Goal: Task Accomplishment & Management: Manage account settings

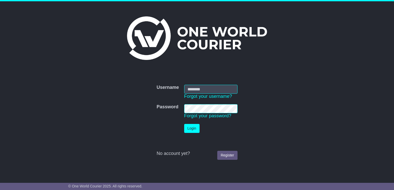
type input "**********"
click at [199, 130] on td "Login" at bounding box center [211, 129] width 58 height 14
click at [198, 130] on button "Login" at bounding box center [191, 128] width 15 height 9
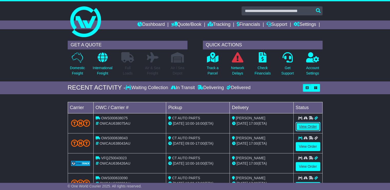
click at [304, 125] on link "View Order" at bounding box center [308, 126] width 25 height 9
click at [316, 124] on link "View Order" at bounding box center [308, 126] width 25 height 9
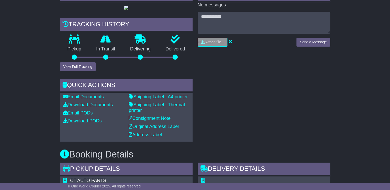
scroll to position [57, 0]
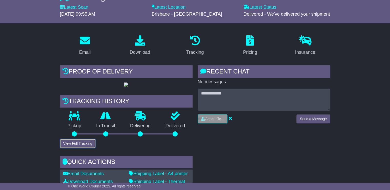
click at [83, 148] on button "View Full Tracking" at bounding box center [78, 143] width 36 height 9
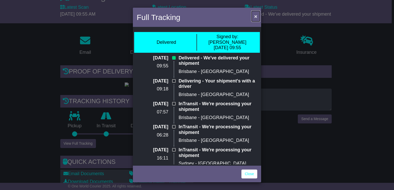
click at [254, 16] on span "×" at bounding box center [255, 16] width 3 height 6
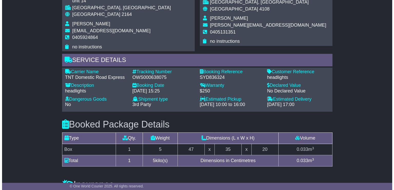
scroll to position [154, 0]
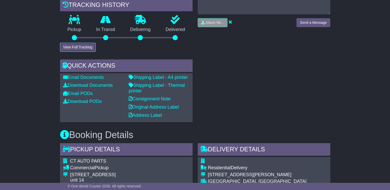
click at [81, 52] on button "View Full Tracking" at bounding box center [78, 47] width 36 height 9
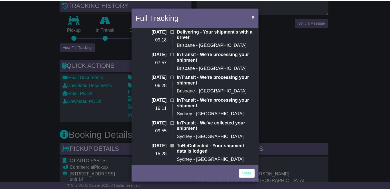
scroll to position [0, 0]
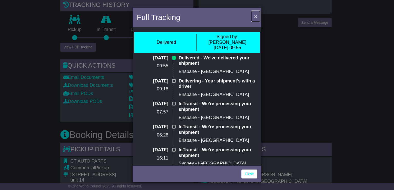
click at [255, 16] on span "×" at bounding box center [255, 16] width 3 height 6
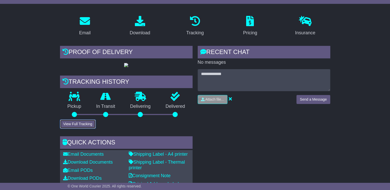
scroll to position [154, 0]
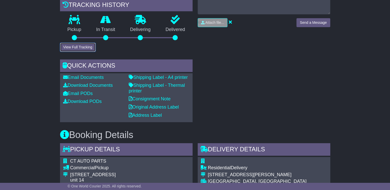
click at [82, 52] on button "View Full Tracking" at bounding box center [78, 47] width 36 height 9
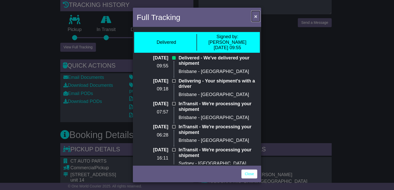
click at [254, 17] on span "×" at bounding box center [255, 16] width 3 height 6
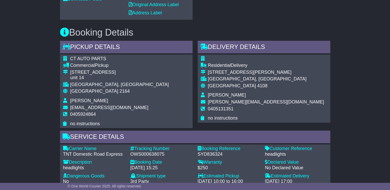
scroll to position [77, 0]
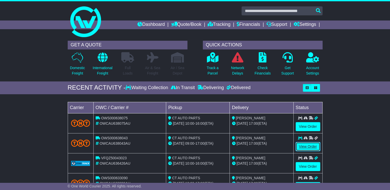
click at [310, 146] on link "View Order" at bounding box center [308, 146] width 25 height 9
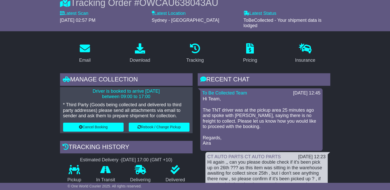
scroll to position [128, 0]
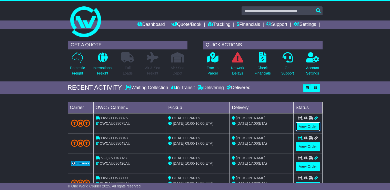
click at [303, 125] on link "View Order" at bounding box center [308, 126] width 25 height 9
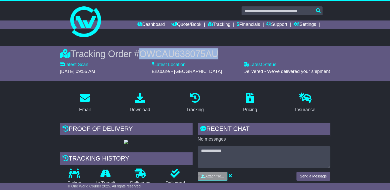
drag, startPoint x: 140, startPoint y: 54, endPoint x: 189, endPoint y: 50, distance: 48.4
click at [217, 52] on div "Tracking Order # OWCAU638075AU" at bounding box center [195, 53] width 270 height 11
copy span "OWCAU638075AU"
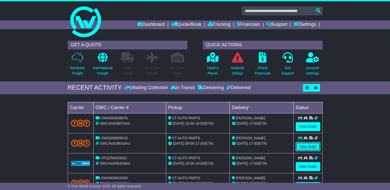
click at [305, 146] on link "View Order" at bounding box center [308, 146] width 25 height 9
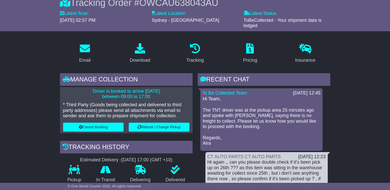
scroll to position [179, 0]
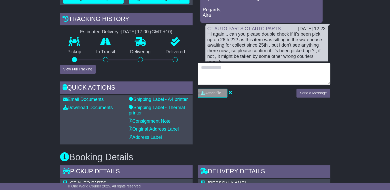
click at [240, 78] on textarea at bounding box center [264, 74] width 133 height 22
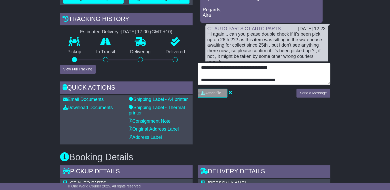
paste textarea "**********"
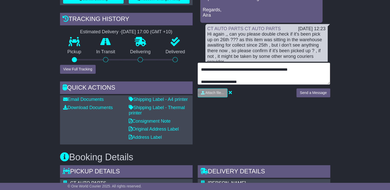
type textarea "**********"
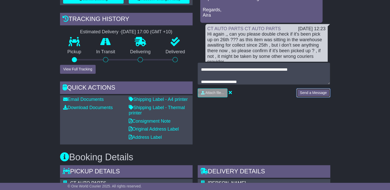
click at [315, 96] on button "Send a Message" at bounding box center [313, 92] width 34 height 9
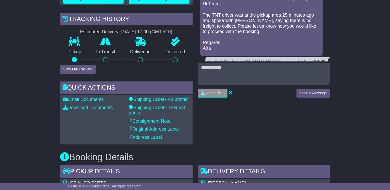
scroll to position [282, 0]
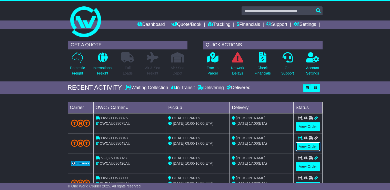
click at [305, 144] on link "View Order" at bounding box center [308, 146] width 25 height 9
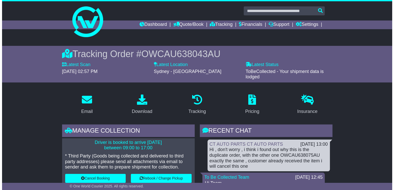
scroll to position [103, 0]
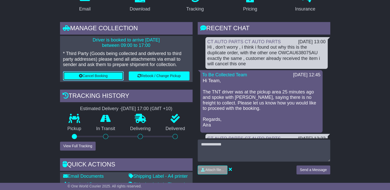
click at [107, 76] on button "Cancel Booking" at bounding box center [93, 76] width 61 height 9
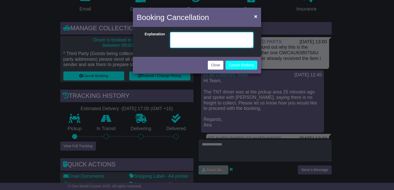
click at [209, 42] on textarea at bounding box center [211, 40] width 83 height 16
paste textarea "**********"
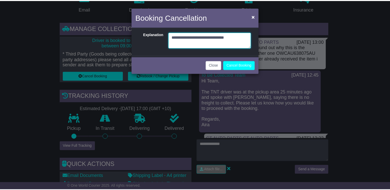
scroll to position [4, 0]
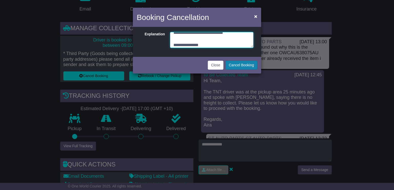
type textarea "**********"
click at [241, 66] on button "Cancel Booking" at bounding box center [241, 65] width 32 height 9
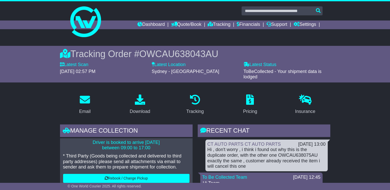
scroll to position [103, 0]
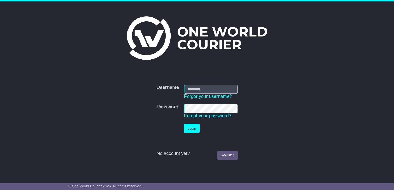
type input "**********"
drag, startPoint x: 0, startPoint y: 0, endPoint x: 189, endPoint y: 132, distance: 230.0
click at [189, 132] on button "Login" at bounding box center [191, 128] width 15 height 9
